Goal: Find specific page/section: Find specific page/section

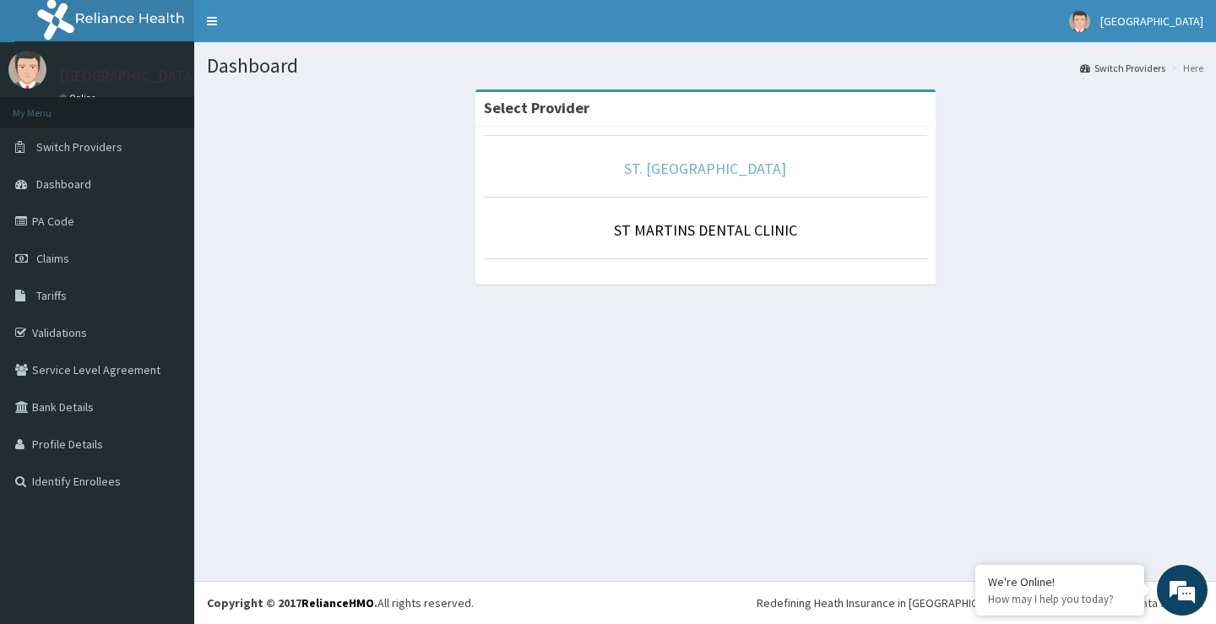
click at [653, 171] on link "ST. [GEOGRAPHIC_DATA]" at bounding box center [705, 168] width 162 height 19
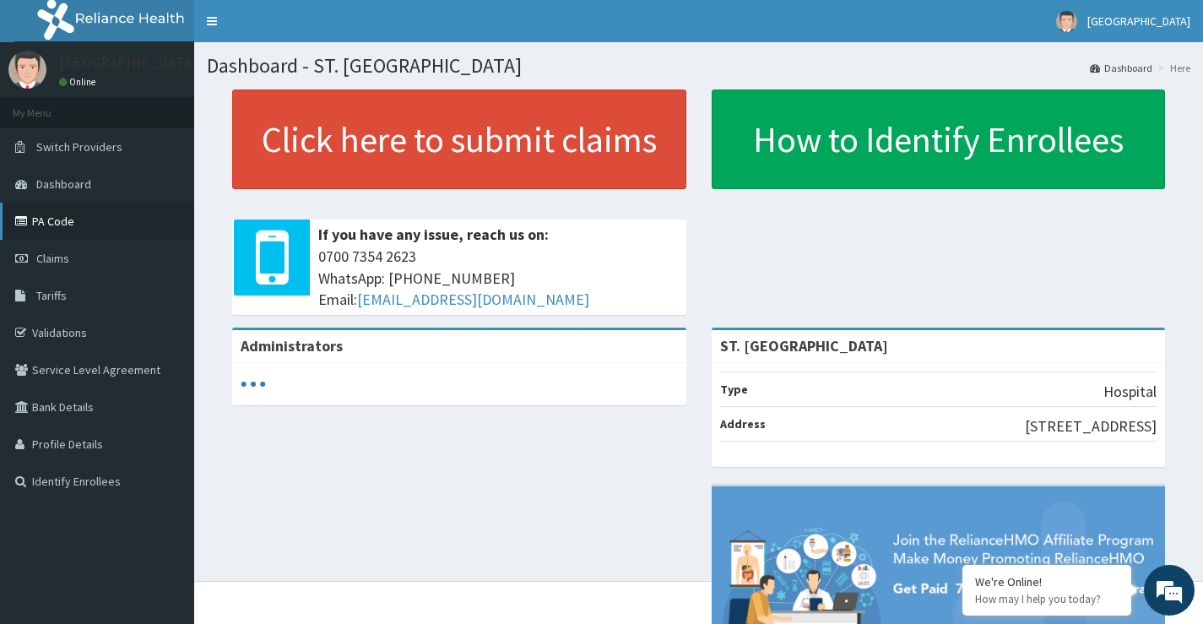
click at [61, 225] on link "PA Code" at bounding box center [97, 221] width 194 height 37
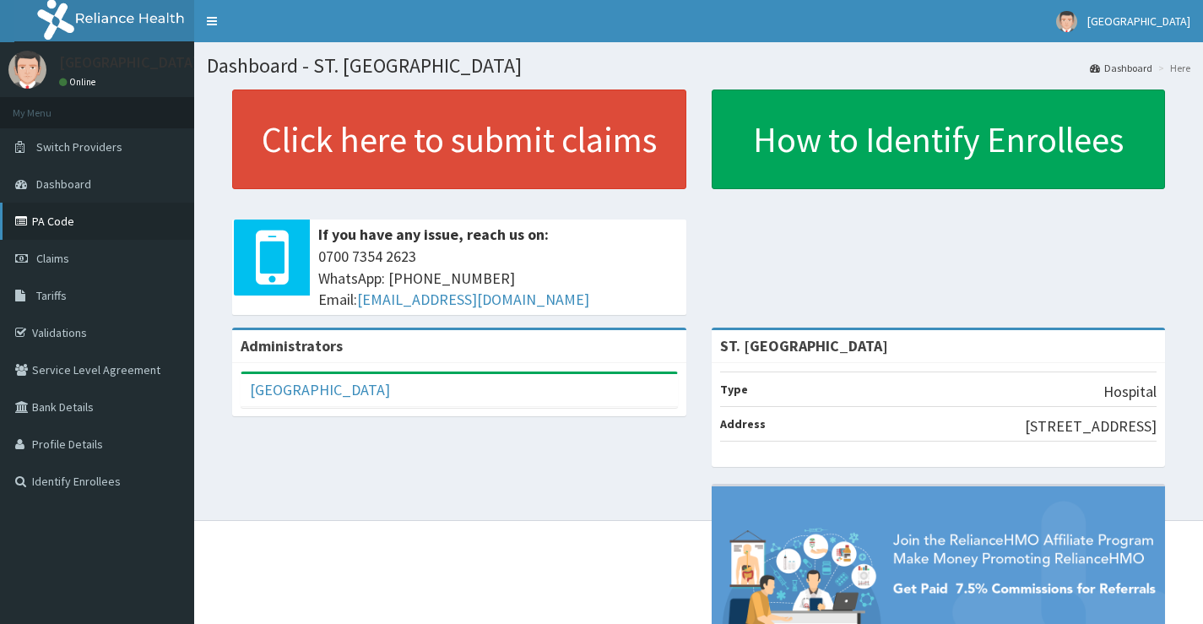
click at [72, 214] on link "PA Code" at bounding box center [97, 221] width 194 height 37
